Goal: Task Accomplishment & Management: Use online tool/utility

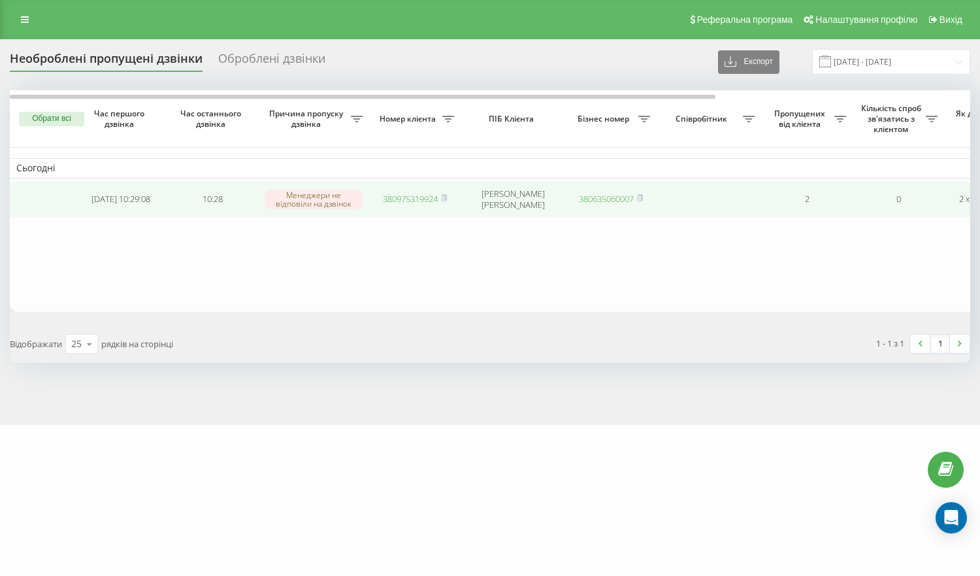
click at [429, 201] on link "380975319924" at bounding box center [410, 199] width 55 height 12
click at [423, 201] on link "380988671806" at bounding box center [410, 198] width 55 height 12
click at [420, 196] on link "380938121384" at bounding box center [410, 198] width 55 height 12
click at [415, 197] on link "380967160475" at bounding box center [410, 198] width 55 height 12
click at [414, 201] on link "380660293649" at bounding box center [410, 199] width 55 height 12
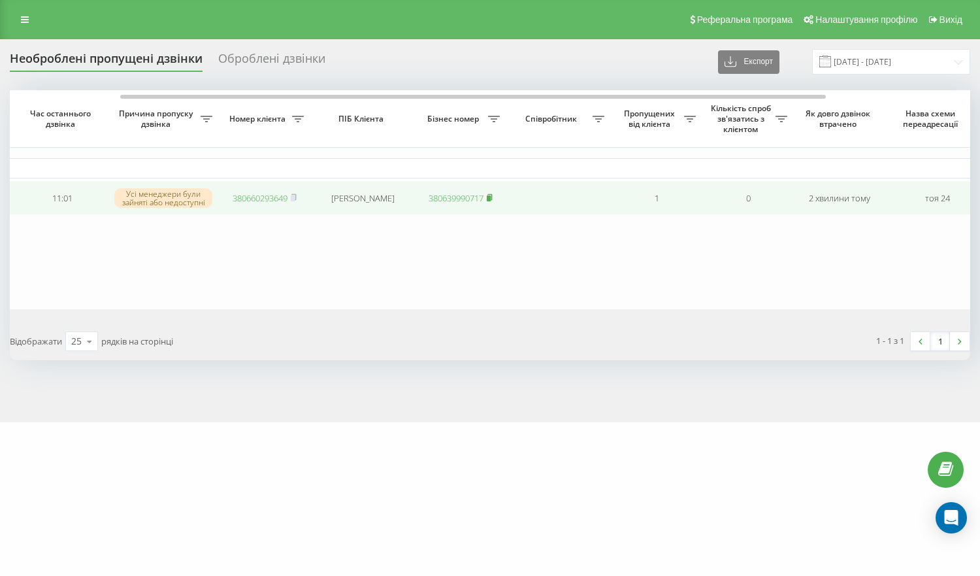
scroll to position [0, 346]
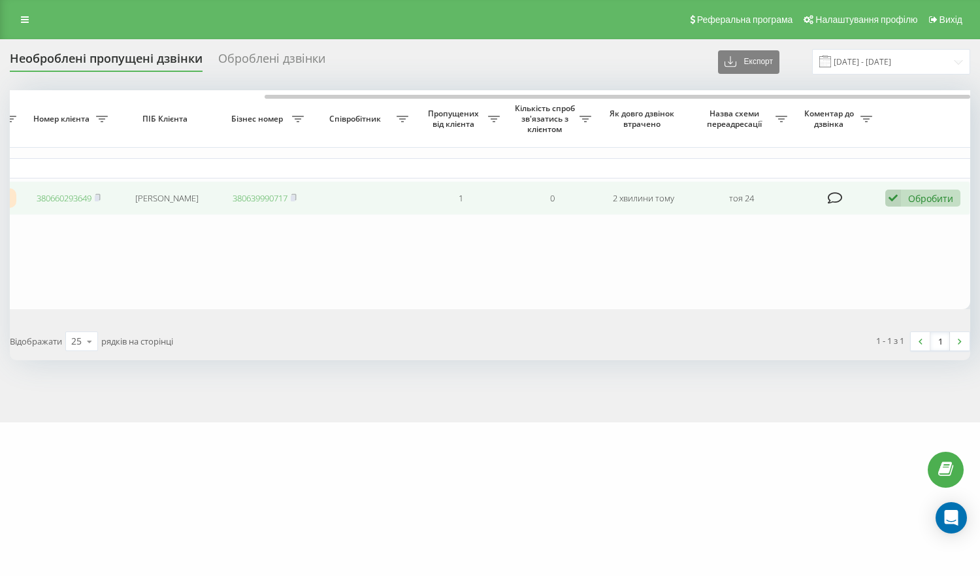
click at [890, 196] on icon at bounding box center [894, 199] width 16 height 18
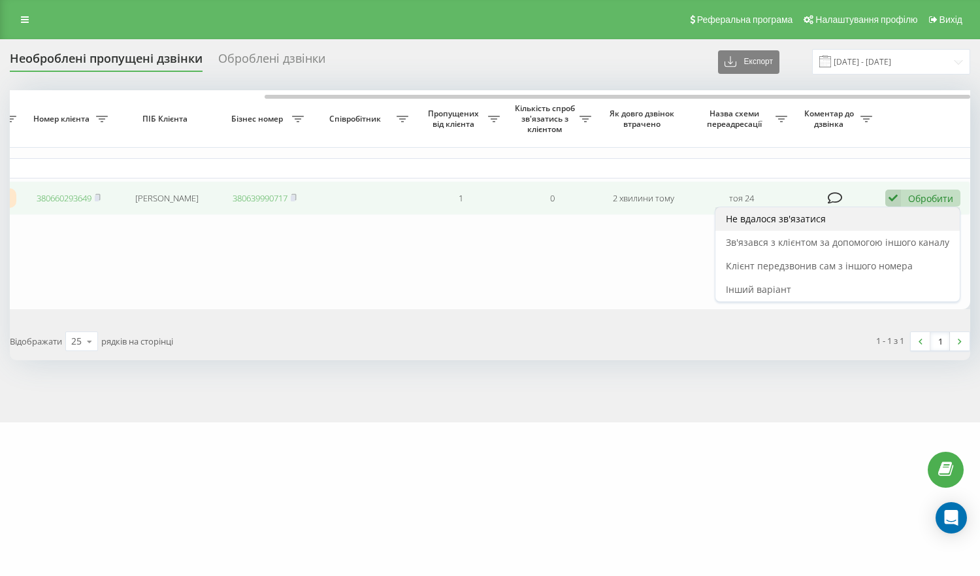
click at [786, 228] on div "Не вдалося зв'язатися" at bounding box center [838, 219] width 244 height 24
